Goal: Information Seeking & Learning: Learn about a topic

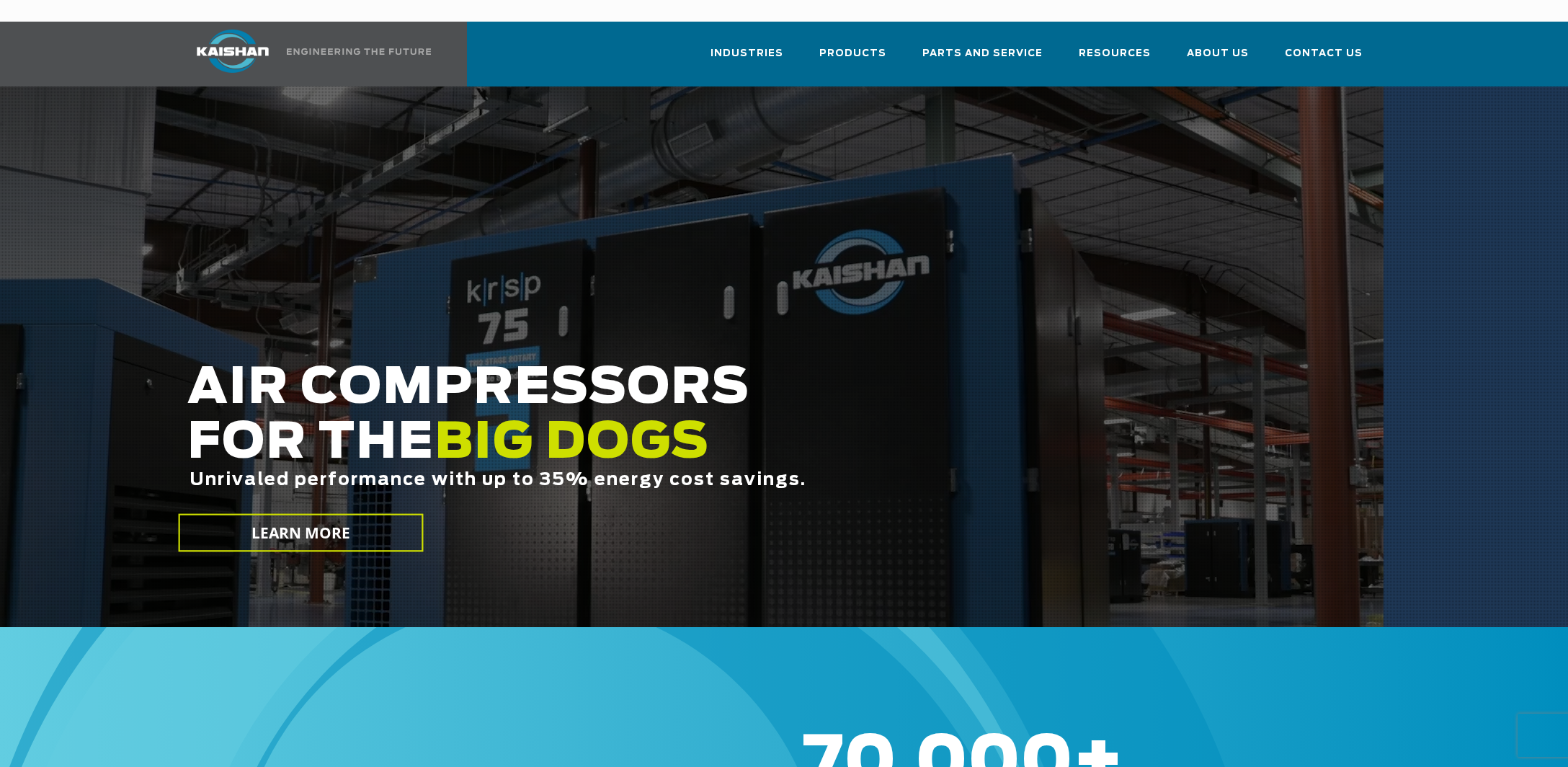
click at [1117, 87] on div at bounding box center [784, 357] width 1568 height 541
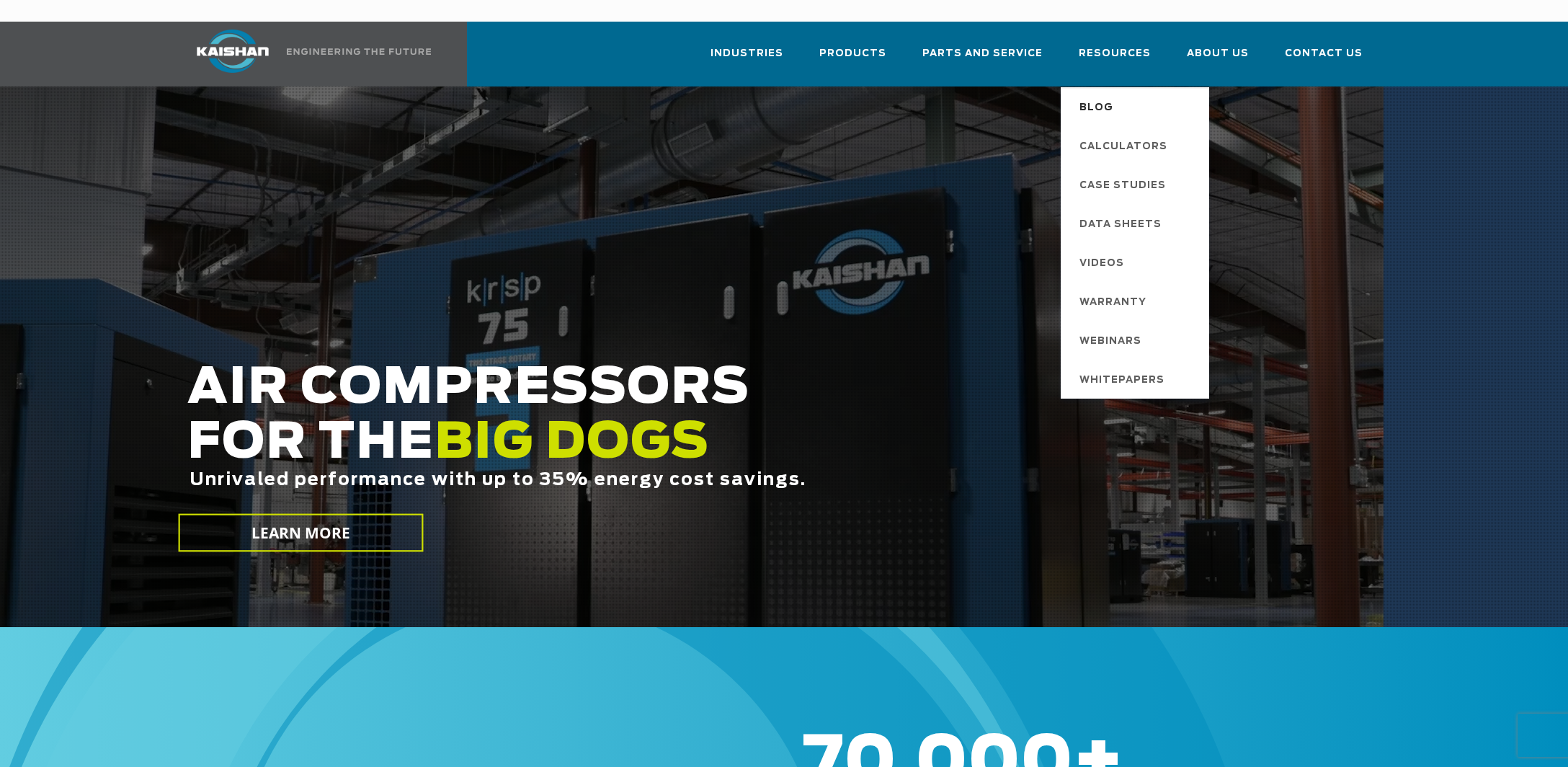
click at [1109, 96] on span "Blog" at bounding box center [1096, 108] width 34 height 25
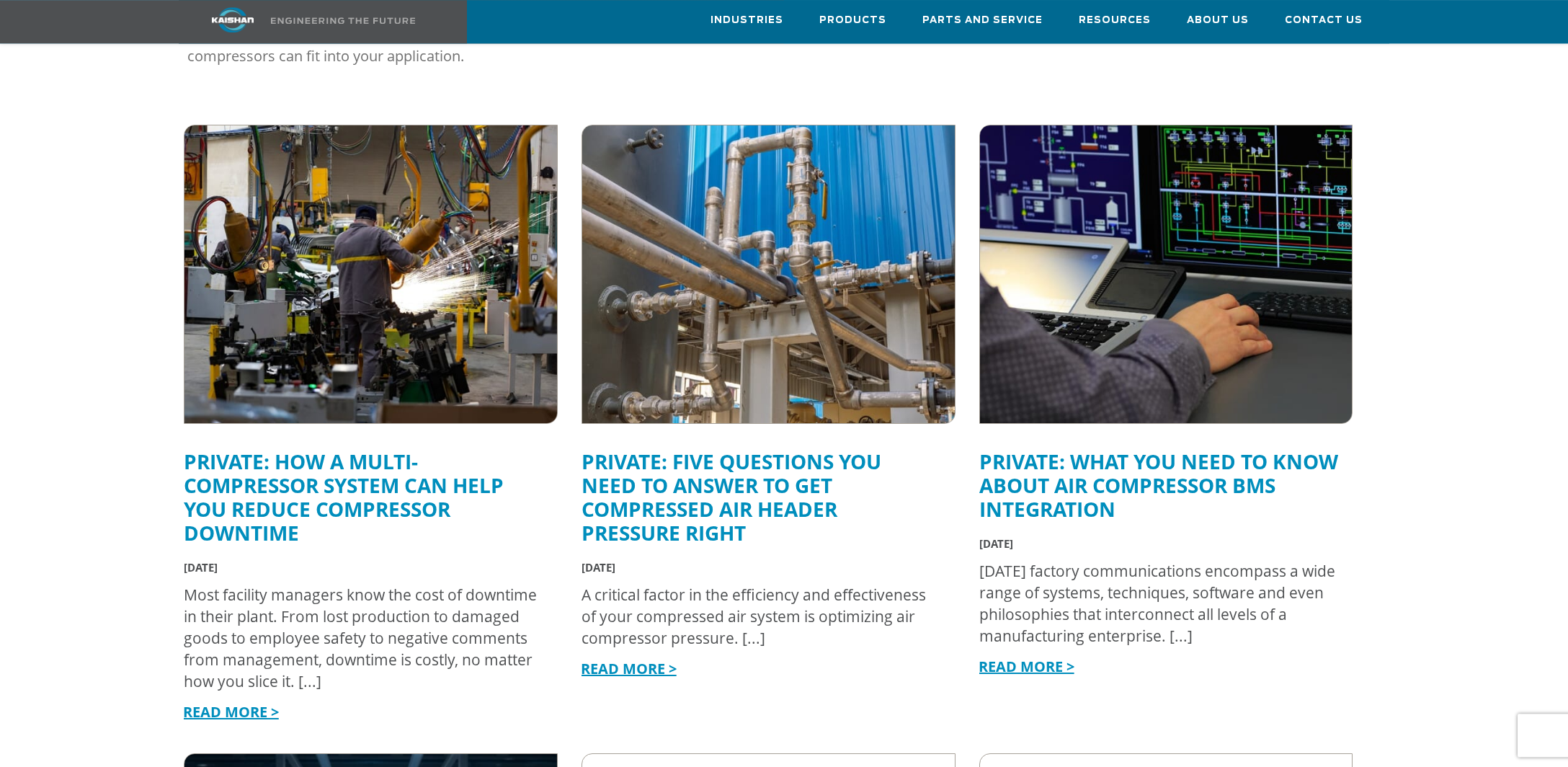
scroll to position [455, 0]
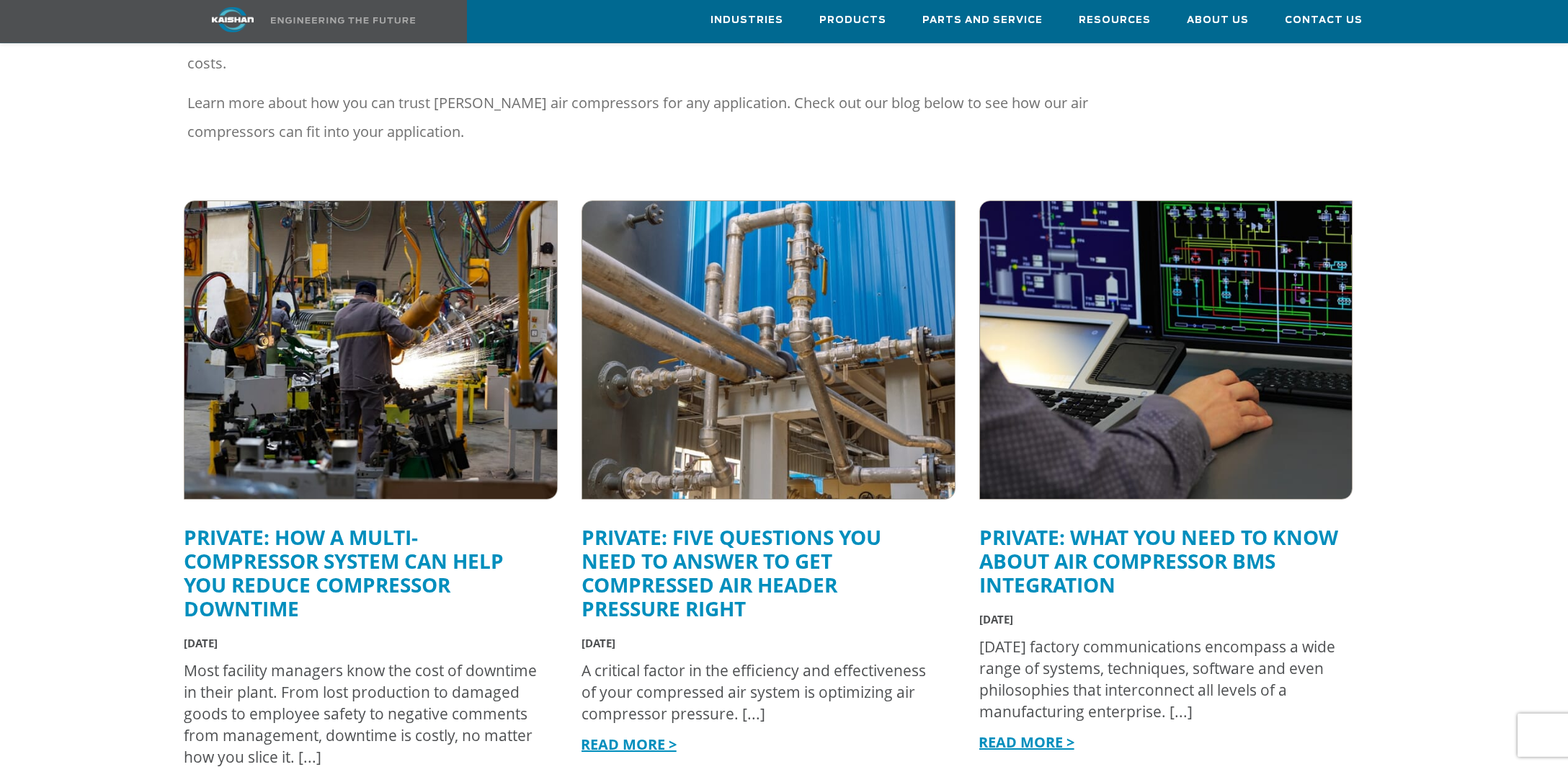
scroll to position [380, 0]
click at [705, 542] on link "Private: Five Questions You Need to Answer to Get Compressed Air Header Pressur…" at bounding box center [731, 572] width 299 height 99
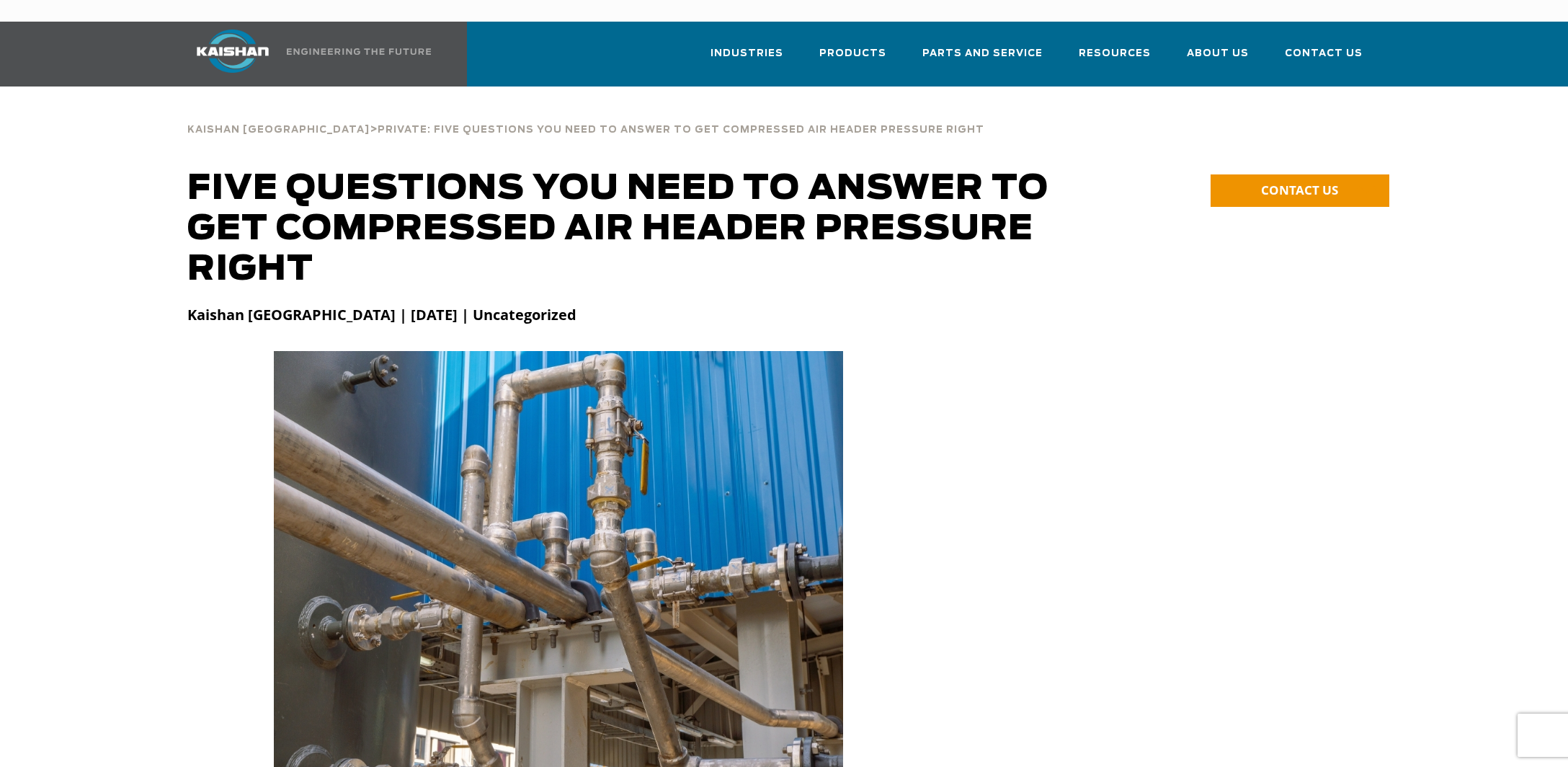
click at [1469, 116] on div "[PERSON_NAME] [GEOGRAPHIC_DATA] > Private: Five Questions You Need to Answer to…" at bounding box center [784, 125] width 1568 height 33
